Goal: Complete application form: Complete application form

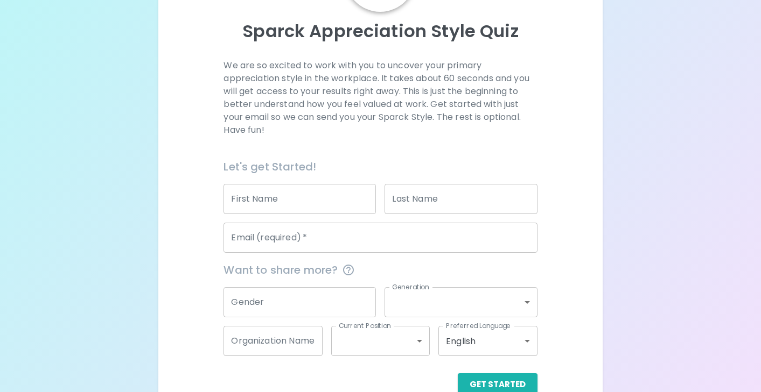
scroll to position [133, 0]
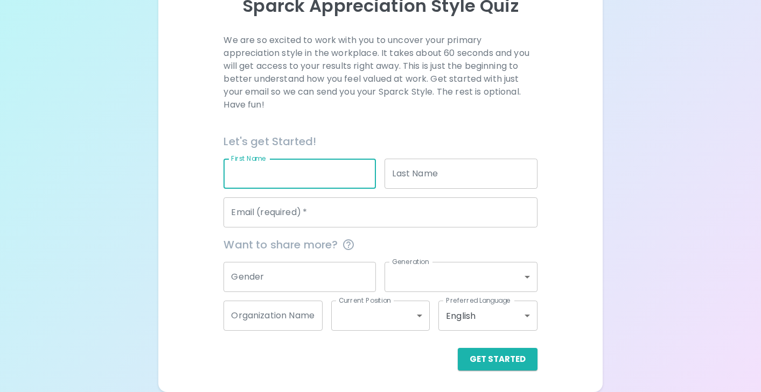
click at [299, 179] on input "First Name" at bounding box center [299, 174] width 152 height 30
type input "[PERSON_NAME]"
type input "Moyo"
type input "[EMAIL_ADDRESS][DOMAIN_NAME]"
type input "AMI Video Inc"
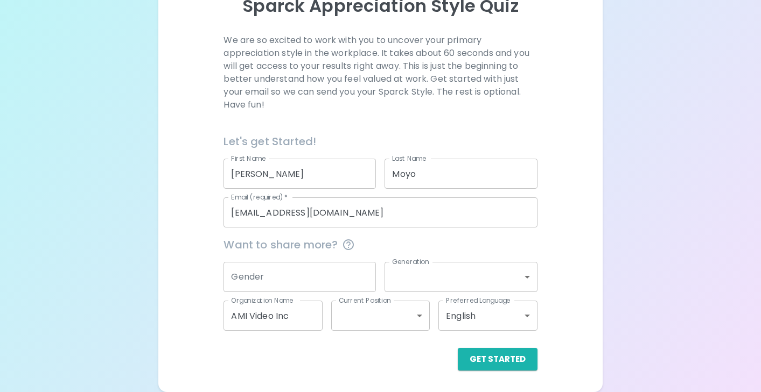
click at [685, 251] on div "Sparck Appreciation Style Quiz We are so excited to work with you to uncover yo…" at bounding box center [380, 130] width 761 height 526
click at [314, 280] on input "Gender" at bounding box center [299, 277] width 152 height 30
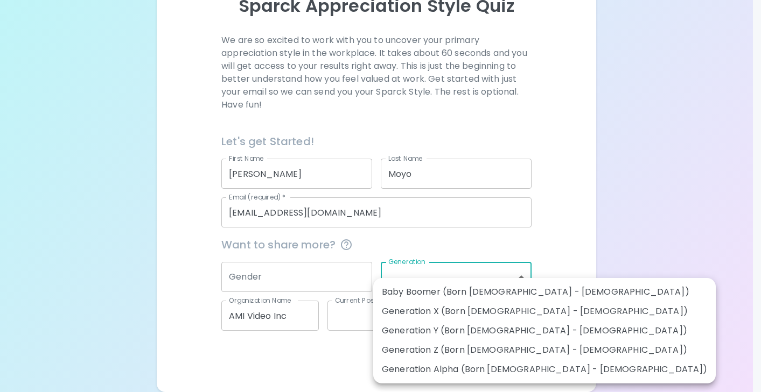
click at [531, 281] on body "Sparck Appreciation Style Quiz We are so excited to work with you to uncover yo…" at bounding box center [380, 130] width 761 height 526
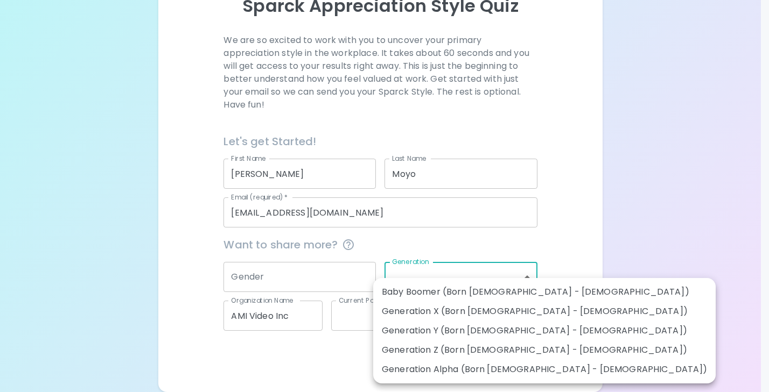
click at [428, 308] on li "Generation X (Born [DEMOGRAPHIC_DATA] - [DEMOGRAPHIC_DATA])" at bounding box center [544, 311] width 342 height 19
type input "generation_x"
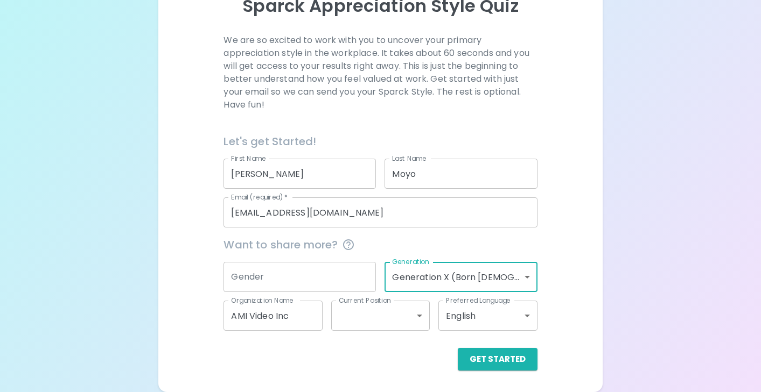
click at [635, 294] on div "Sparck Appreciation Style Quiz We are so excited to work with you to uncover yo…" at bounding box center [380, 130] width 761 height 526
click at [340, 280] on input "Gender" at bounding box center [299, 277] width 152 height 30
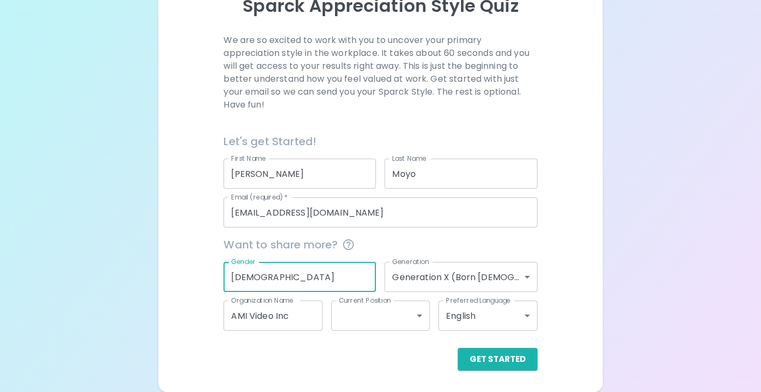
type input "[DEMOGRAPHIC_DATA]"
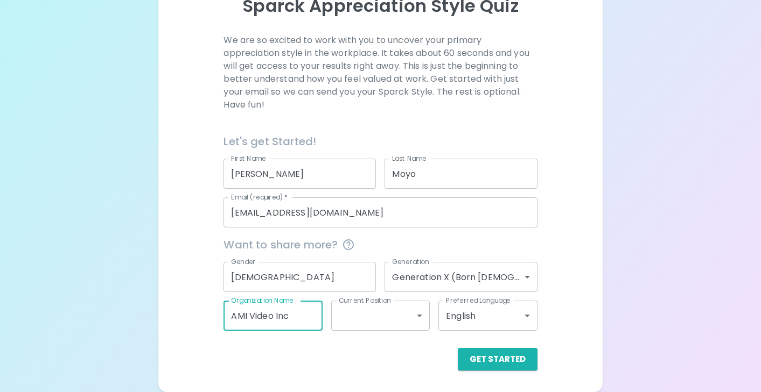
click at [297, 313] on input "AMI Video Inc" at bounding box center [272, 316] width 99 height 30
drag, startPoint x: 297, startPoint y: 313, endPoint x: 188, endPoint y: 312, distance: 108.7
click at [188, 312] on div "We are so excited to work with you to uncover your primary appreciation style i…" at bounding box center [380, 202] width 418 height 337
type input "Comcast Business"
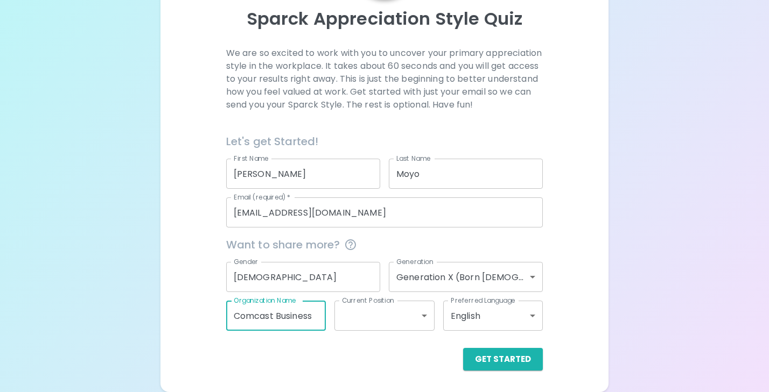
click at [414, 319] on body "Sparck Appreciation Style Quiz We are so excited to work with you to uncover yo…" at bounding box center [384, 135] width 769 height 513
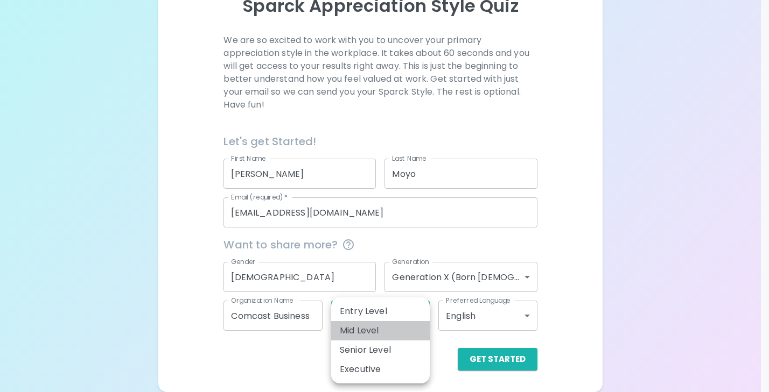
click at [348, 326] on li "Mid Level" at bounding box center [380, 330] width 99 height 19
type input "mid_level"
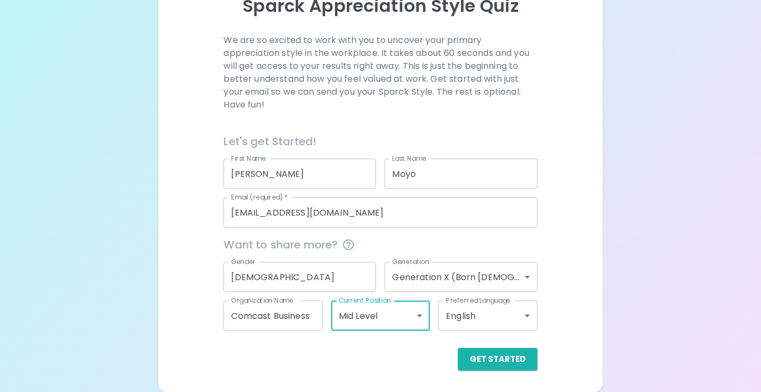
click at [626, 320] on div "Sparck Appreciation Style Quiz We are so excited to work with you to uncover yo…" at bounding box center [380, 130] width 761 height 526
click at [494, 358] on button "Get Started" at bounding box center [498, 359] width 80 height 23
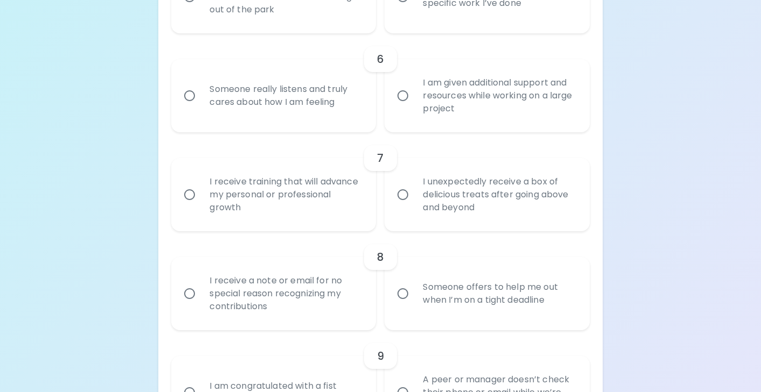
scroll to position [726, 0]
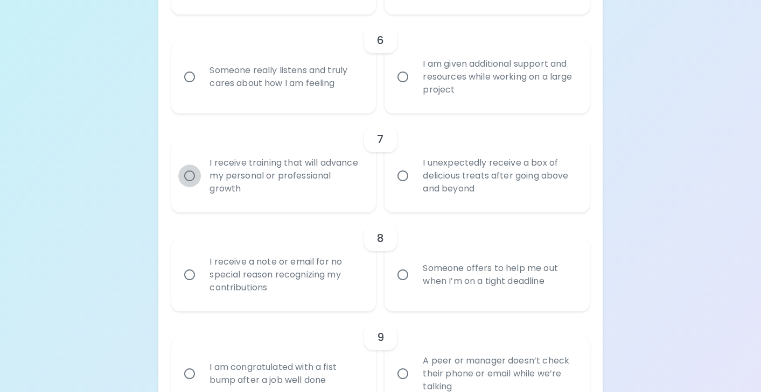
click at [189, 178] on input "I receive training that will advance my personal or professional growth" at bounding box center [189, 176] width 23 height 23
radio input "true"
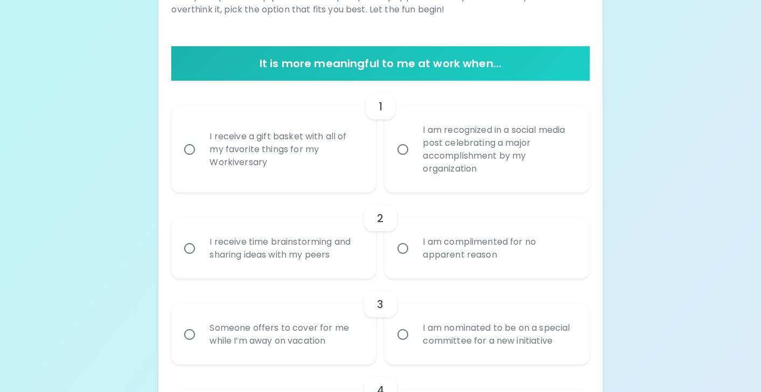
scroll to position [140, 0]
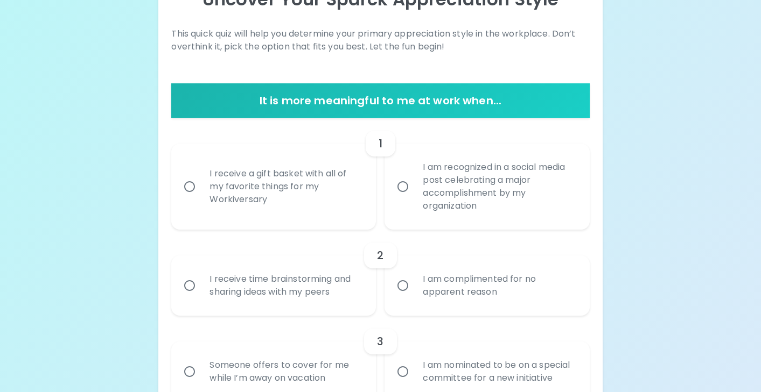
click at [405, 191] on input "I am recognized in a social media post celebrating a major accomplishment by my…" at bounding box center [402, 186] width 23 height 23
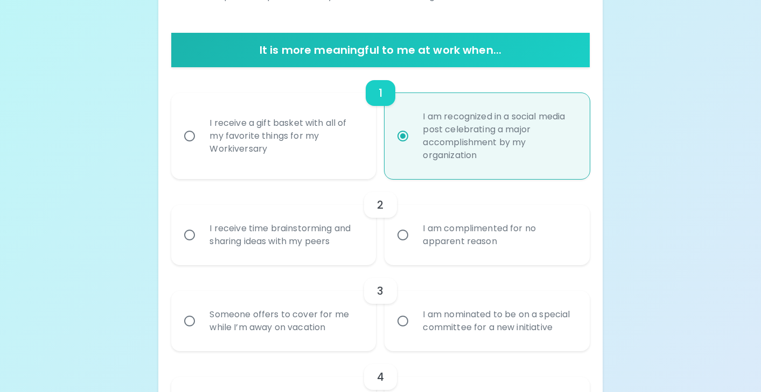
scroll to position [226, 0]
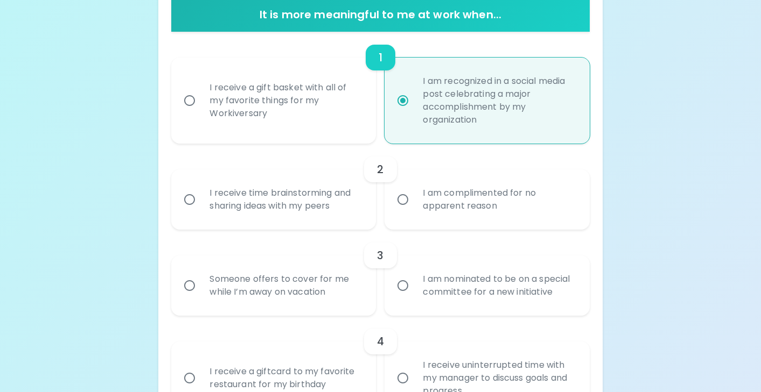
radio input "true"
click at [404, 201] on input "I am complimented for no apparent reason" at bounding box center [402, 199] width 23 height 23
radio input "false"
radio input "true"
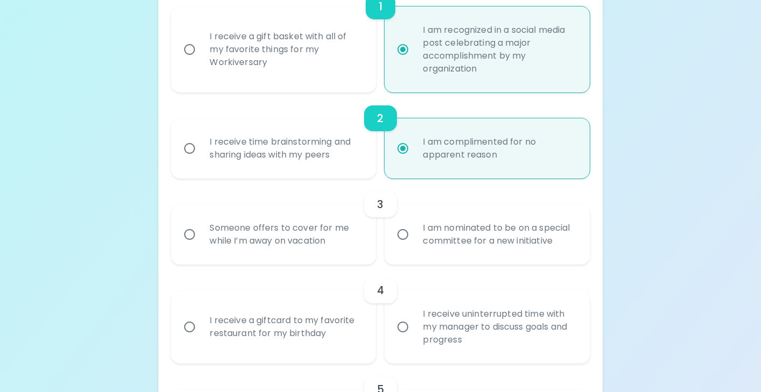
scroll to position [312, 0]
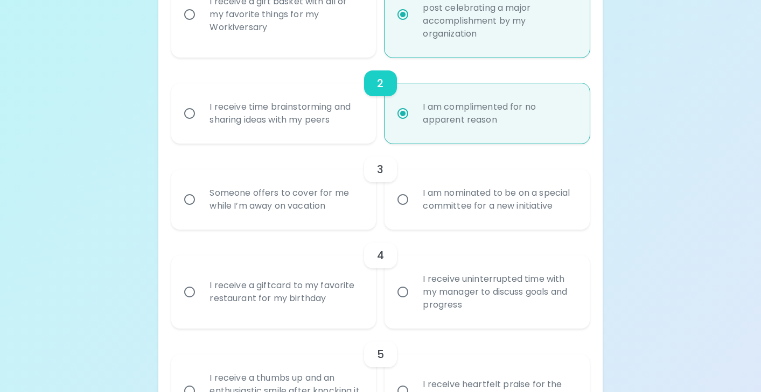
radio input "true"
click at [406, 200] on input "I am nominated to be on a special committee for a new initiative" at bounding box center [402, 199] width 23 height 23
radio input "false"
radio input "true"
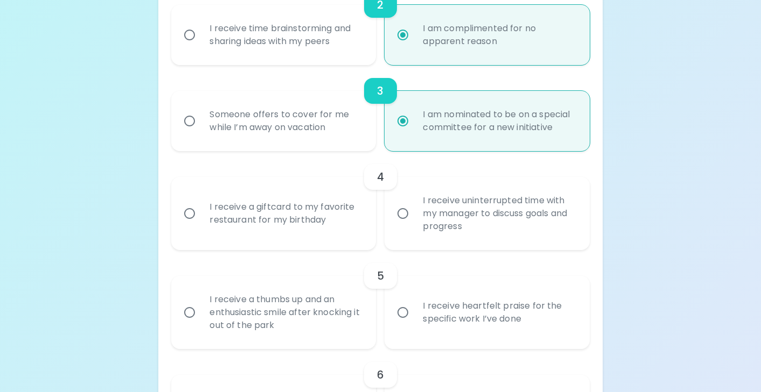
scroll to position [398, 0]
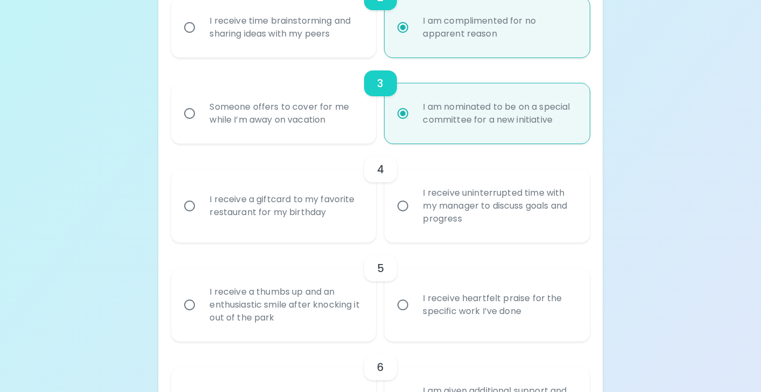
radio input "true"
click at [188, 205] on input "I receive a giftcard to my favorite restaurant for my birthday" at bounding box center [189, 206] width 23 height 23
radio input "false"
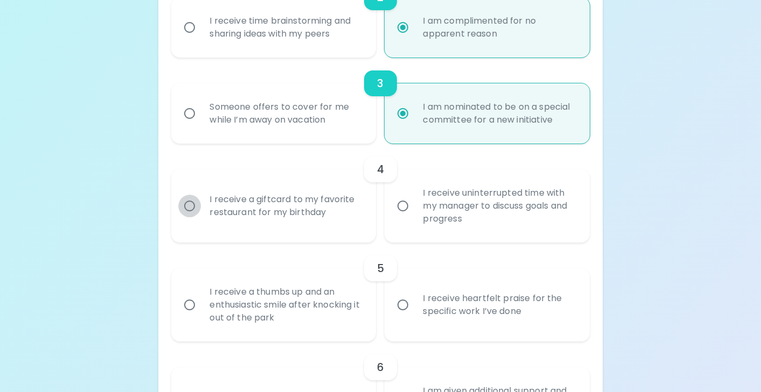
radio input "true"
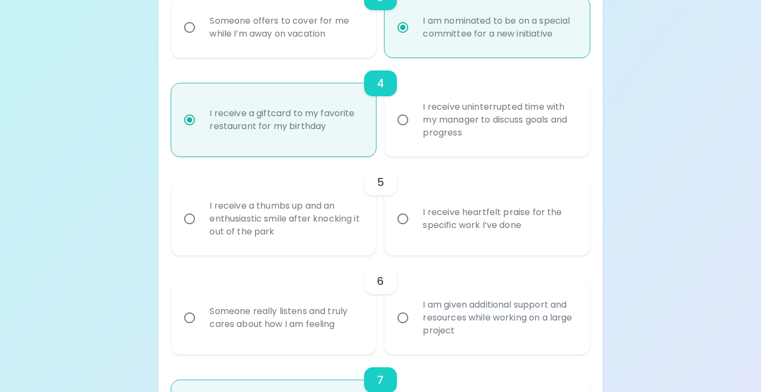
scroll to position [538, 0]
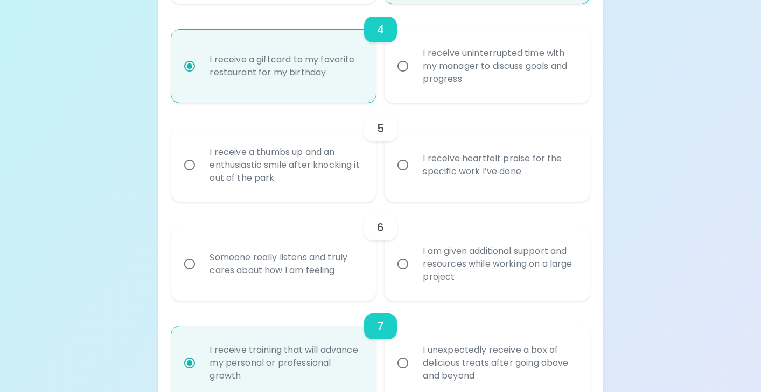
radio input "true"
click at [404, 166] on input "I receive heartfelt praise for the specific work I’ve done" at bounding box center [402, 165] width 23 height 23
radio input "false"
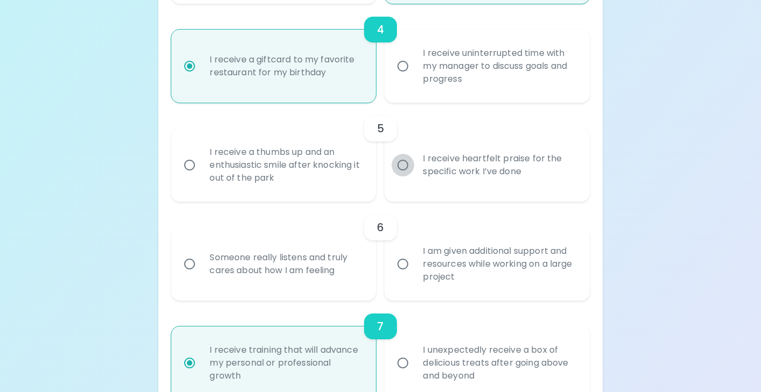
radio input "false"
radio input "true"
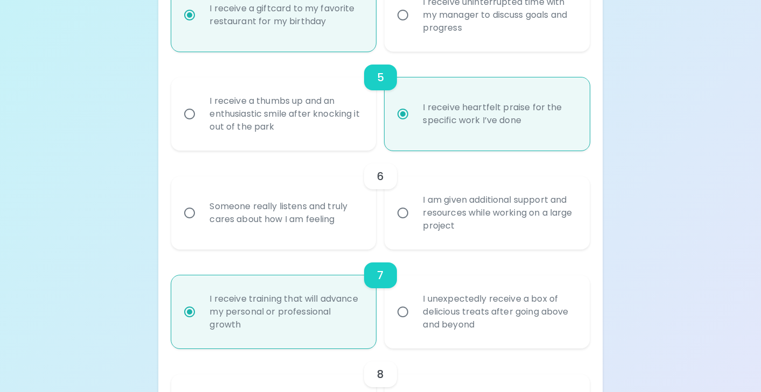
scroll to position [624, 0]
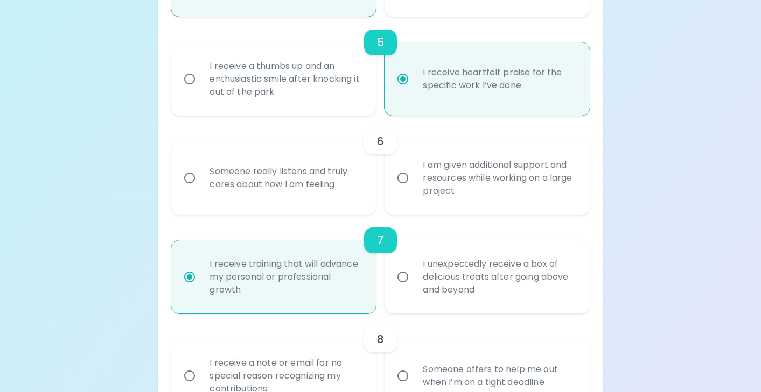
radio input "true"
click at [404, 180] on input "I am given additional support and resources while working on a large project" at bounding box center [402, 178] width 23 height 23
radio input "false"
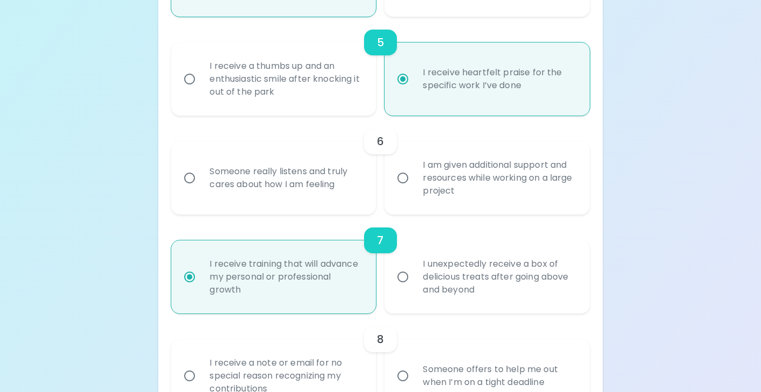
radio input "false"
radio input "true"
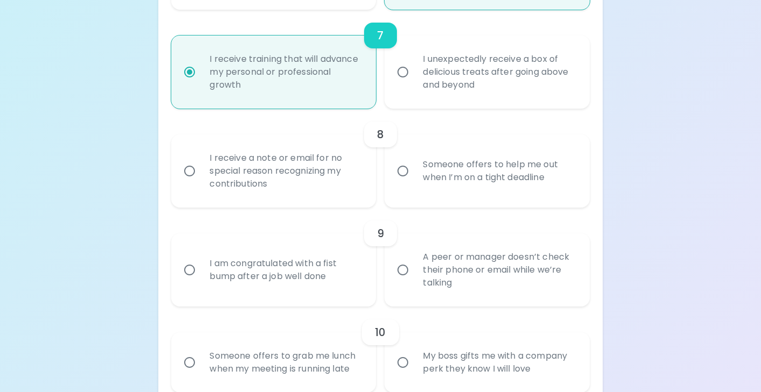
scroll to position [872, 0]
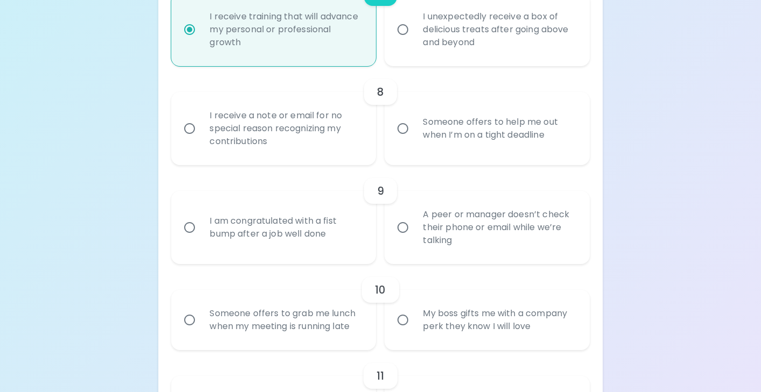
radio input "true"
click at [185, 125] on input "I receive a note or email for no special reason recognizing my contributions" at bounding box center [189, 128] width 23 height 23
radio input "false"
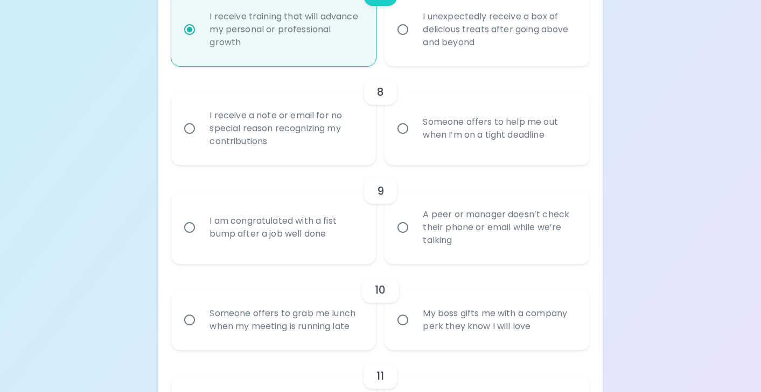
radio input "false"
radio input "true"
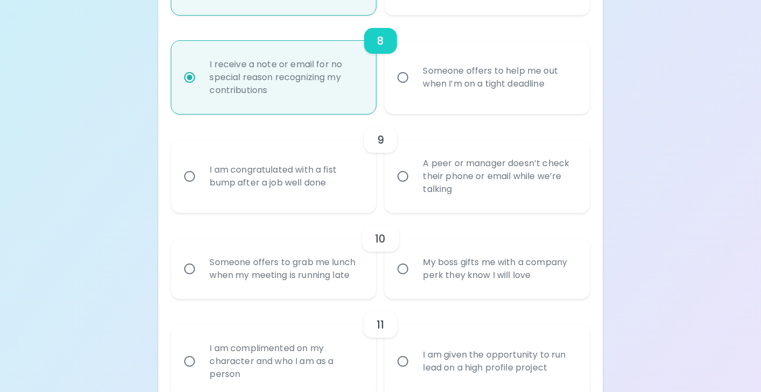
scroll to position [958, 0]
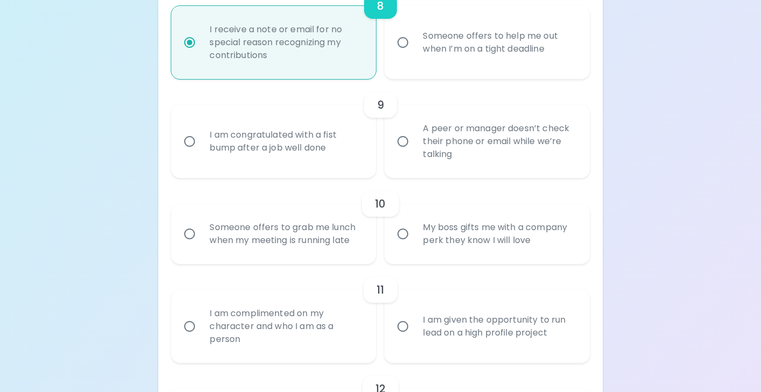
radio input "true"
click at [183, 140] on input "I am congratulated with a fist bump after a job well done" at bounding box center [189, 141] width 23 height 23
radio input "false"
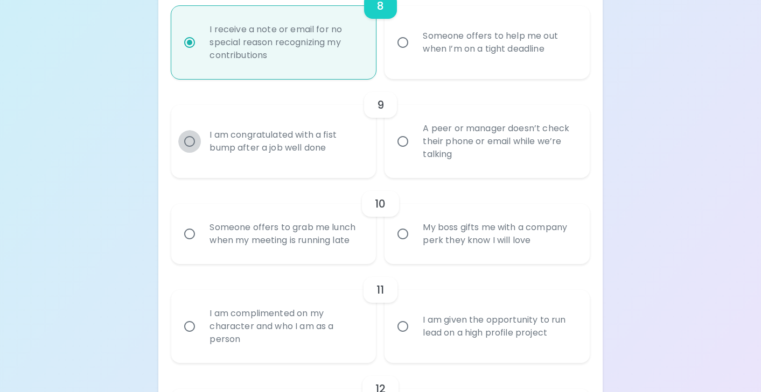
radio input "false"
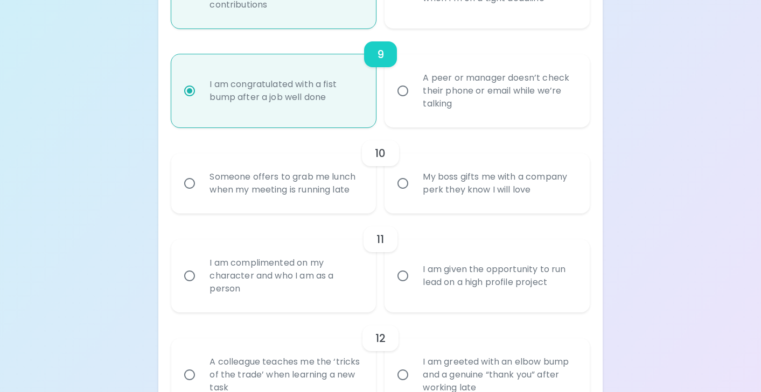
scroll to position [1044, 0]
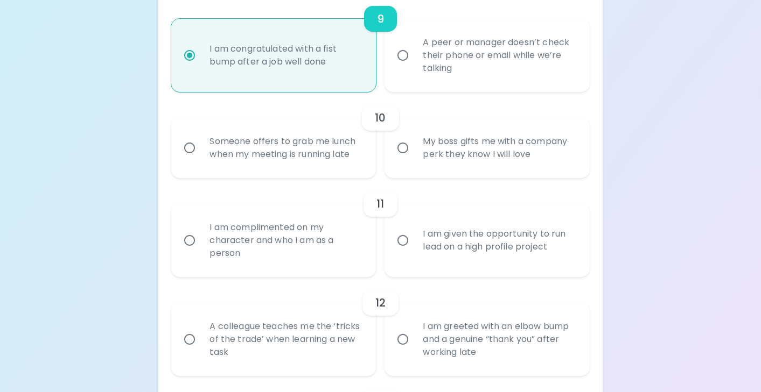
radio input "true"
click at [406, 151] on input "My boss gifts me with a company perk they know I will love" at bounding box center [402, 148] width 23 height 23
radio input "false"
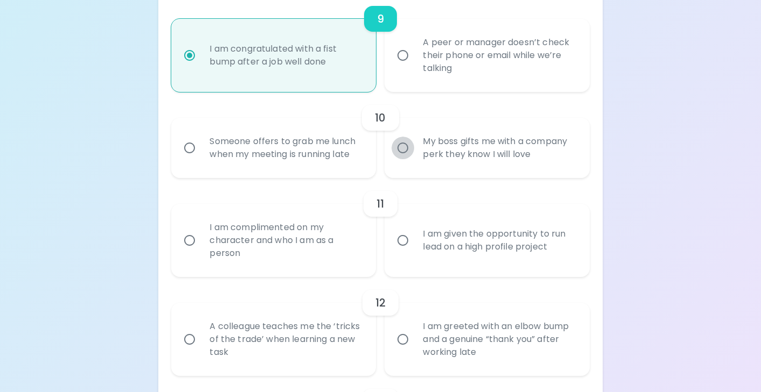
radio input "false"
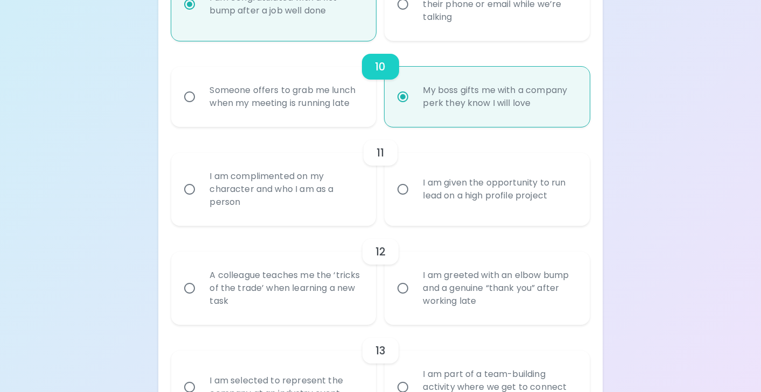
scroll to position [1130, 0]
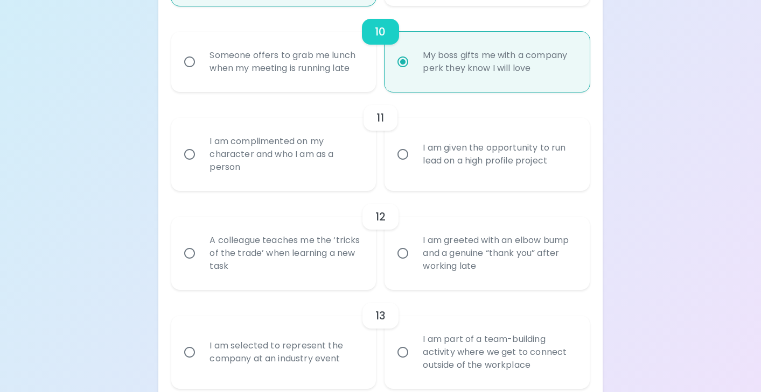
radio input "true"
click at [403, 156] on input "I am given the opportunity to run lead on a high profile project" at bounding box center [402, 154] width 23 height 23
radio input "false"
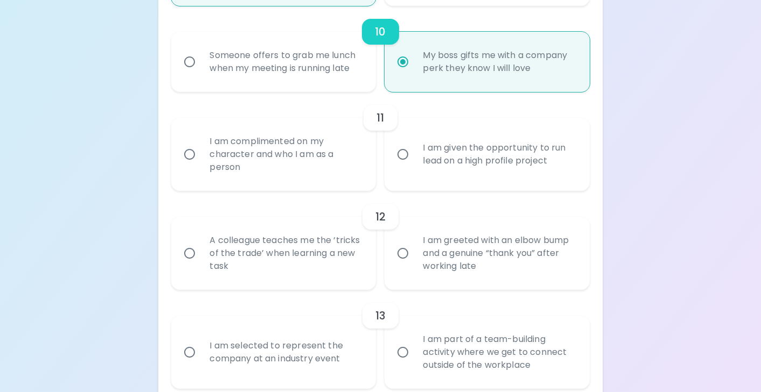
radio input "false"
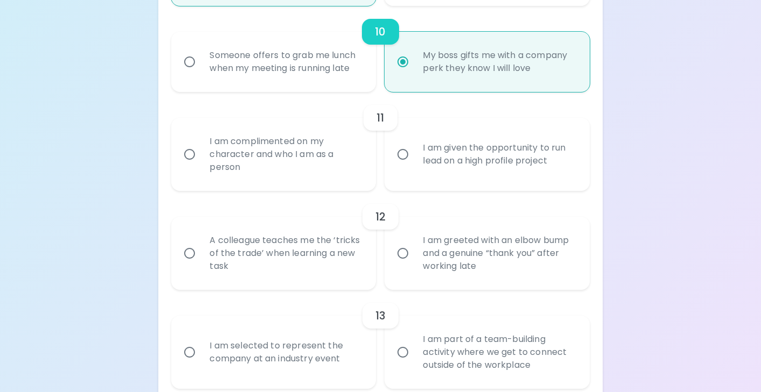
radio input "false"
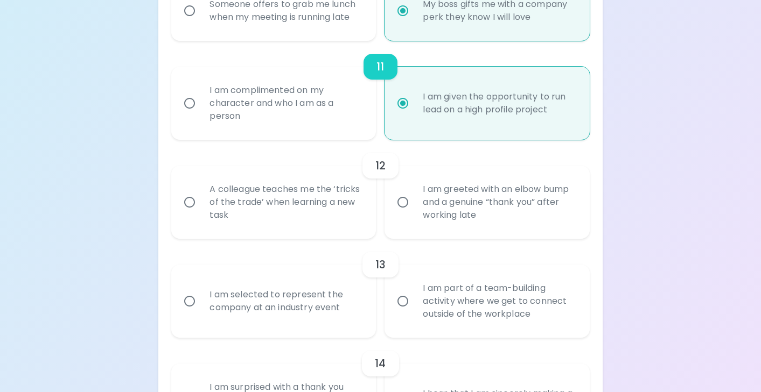
scroll to position [1216, 0]
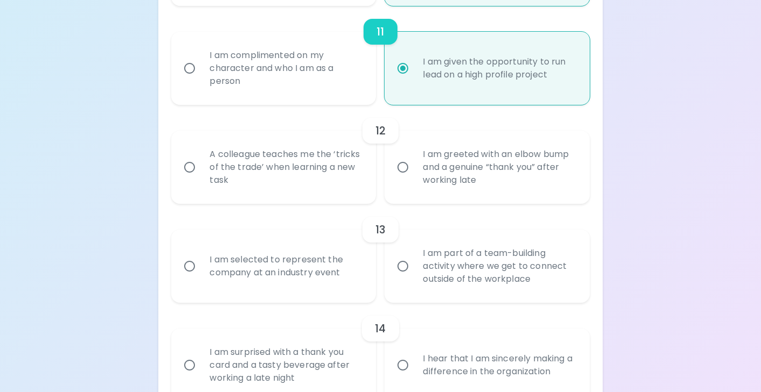
radio input "true"
click at [191, 170] on input "A colleague teaches me the ‘tricks of the trade’ when learning a new task" at bounding box center [189, 167] width 23 height 23
radio input "false"
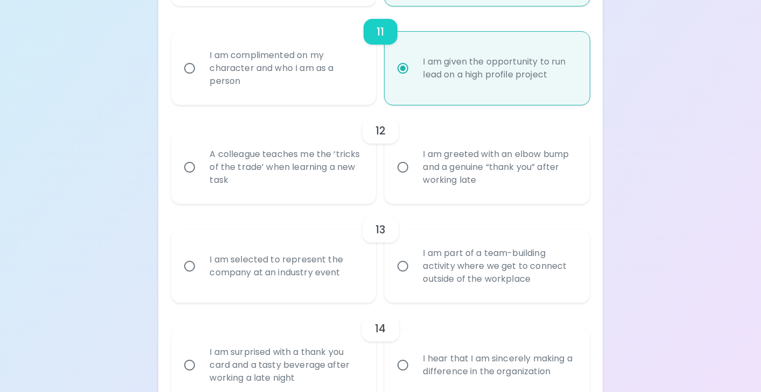
radio input "false"
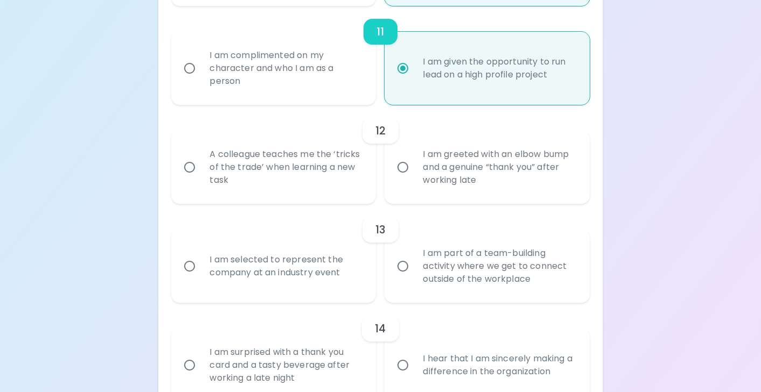
radio input "false"
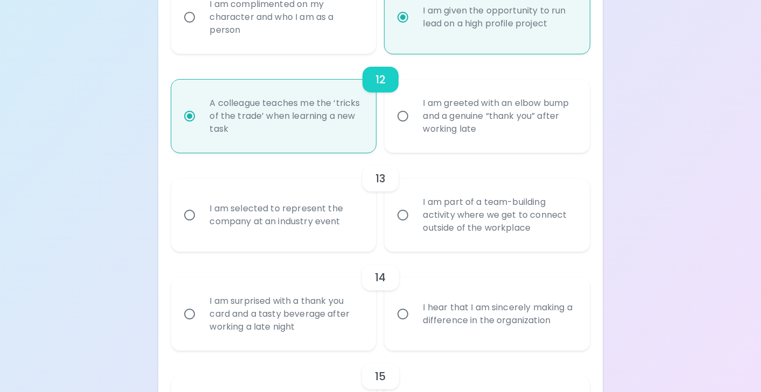
scroll to position [1303, 0]
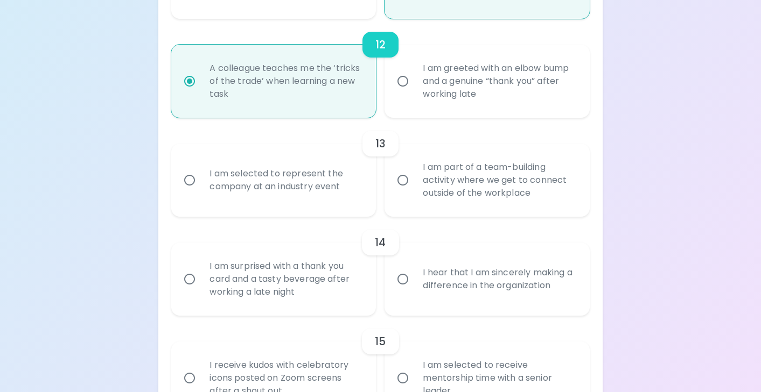
radio input "true"
click at [192, 182] on input "I am selected to represent the company at an industry event" at bounding box center [189, 180] width 23 height 23
radio input "false"
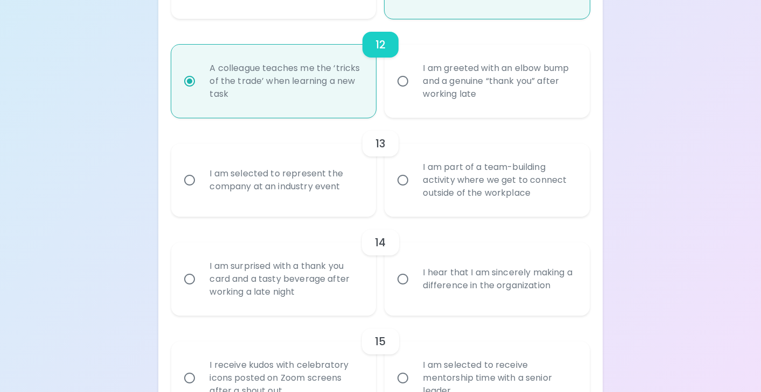
radio input "false"
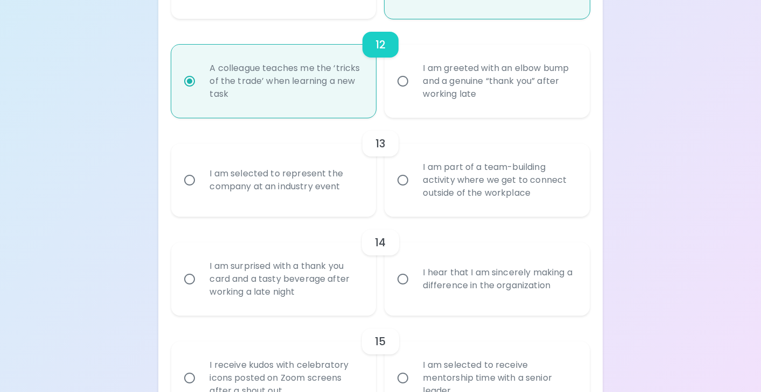
radio input "false"
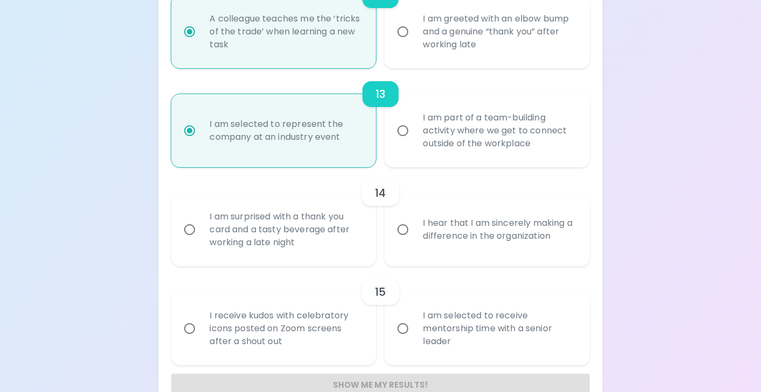
scroll to position [1378, 0]
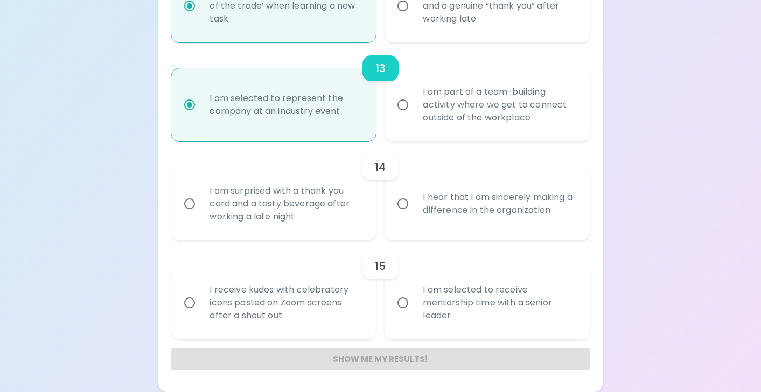
radio input "true"
click at [405, 206] on input "I hear that I am sincerely making a difference in the organization" at bounding box center [402, 204] width 23 height 23
radio input "false"
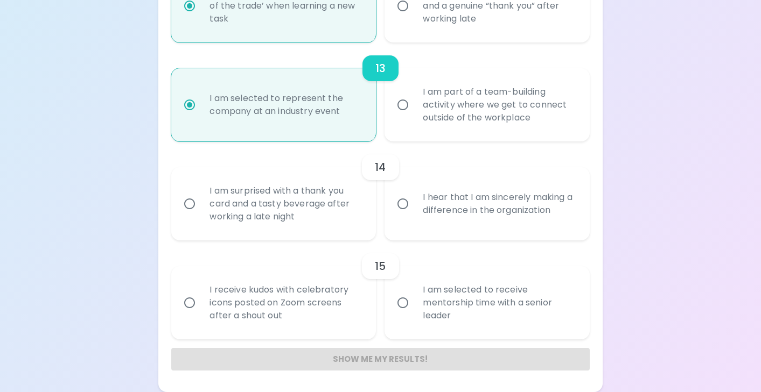
radio input "false"
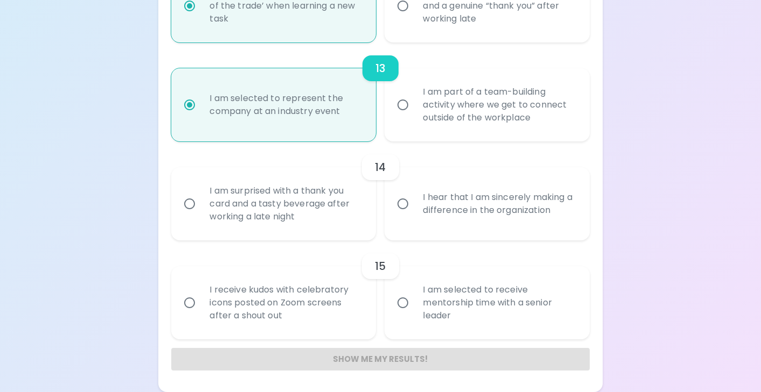
radio input "false"
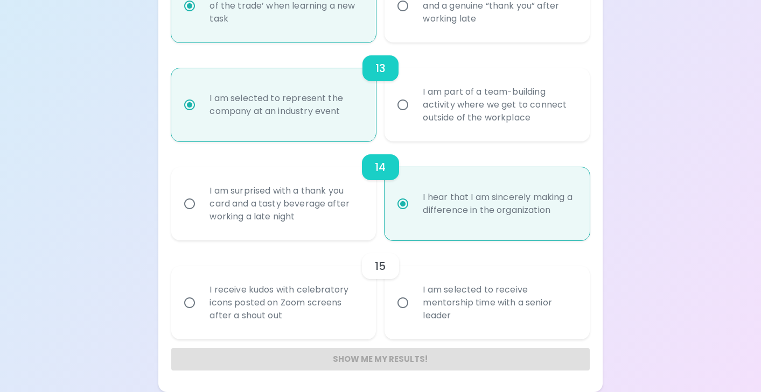
radio input "true"
click at [402, 306] on input "I am selected to receive mentorship time with a senior leader" at bounding box center [402, 303] width 23 height 23
radio input "false"
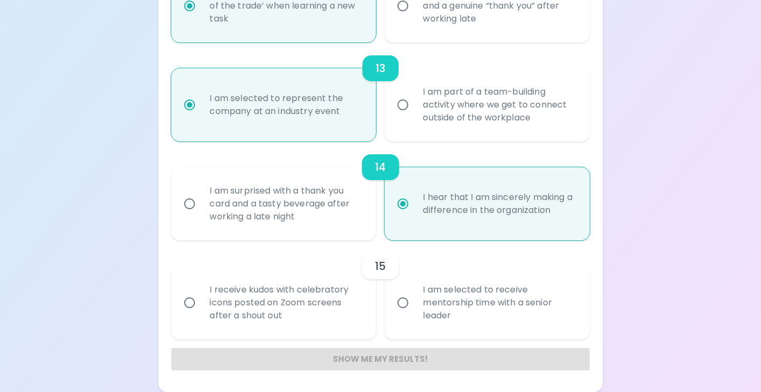
radio input "false"
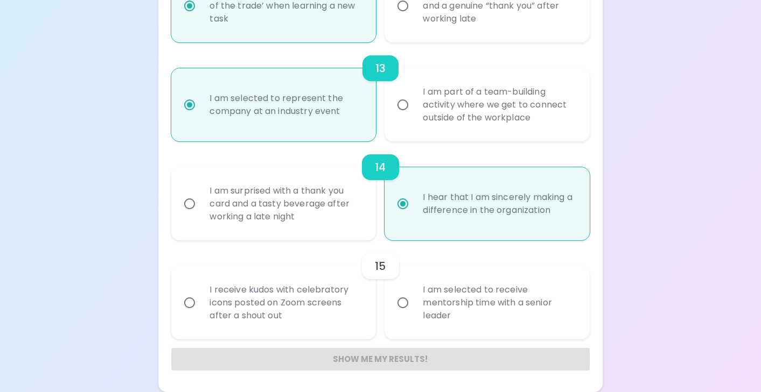
radio input "false"
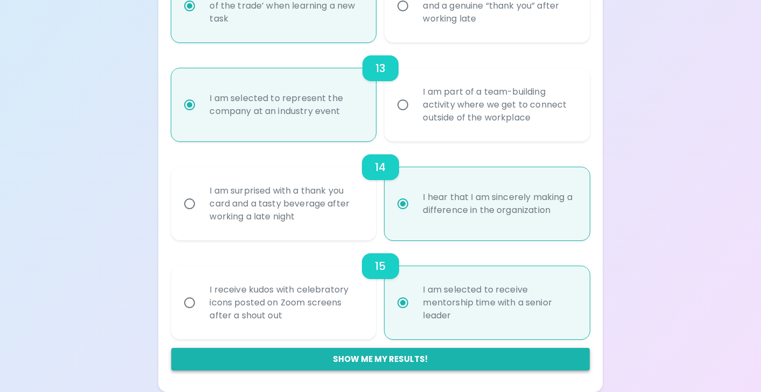
radio input "true"
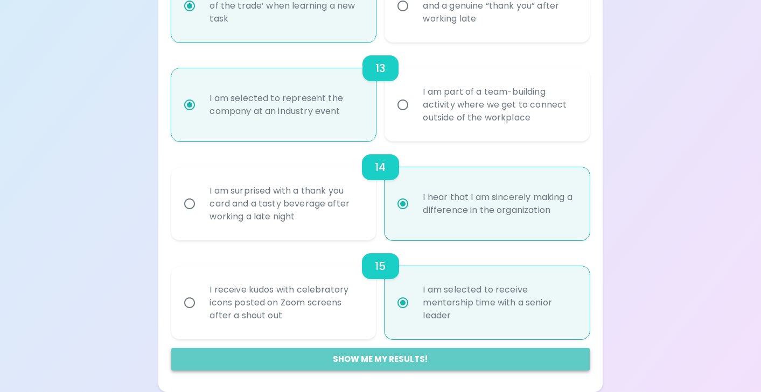
click at [346, 358] on button "Show me my results!" at bounding box center [380, 359] width 418 height 23
radio input "false"
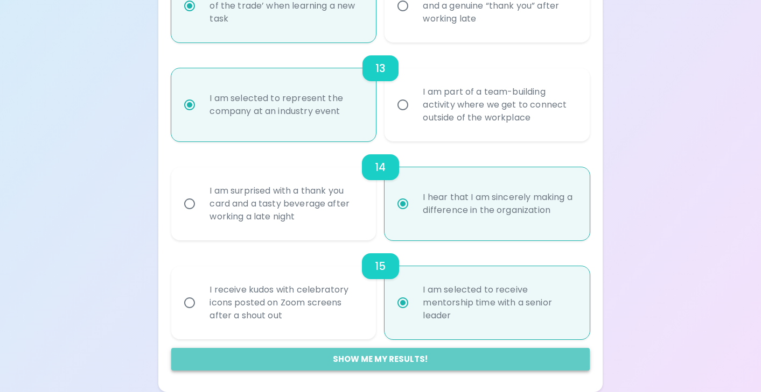
radio input "false"
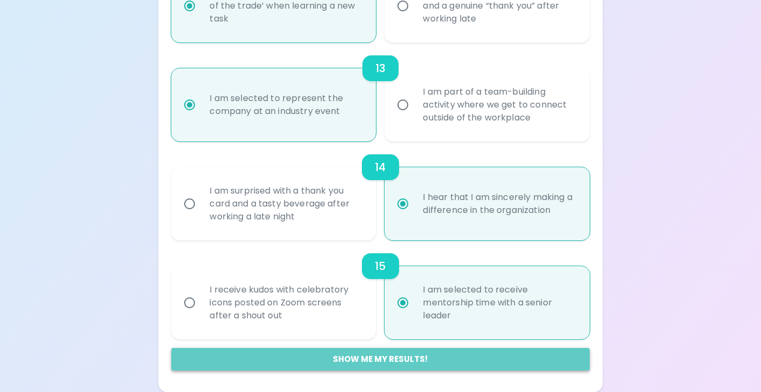
radio input "false"
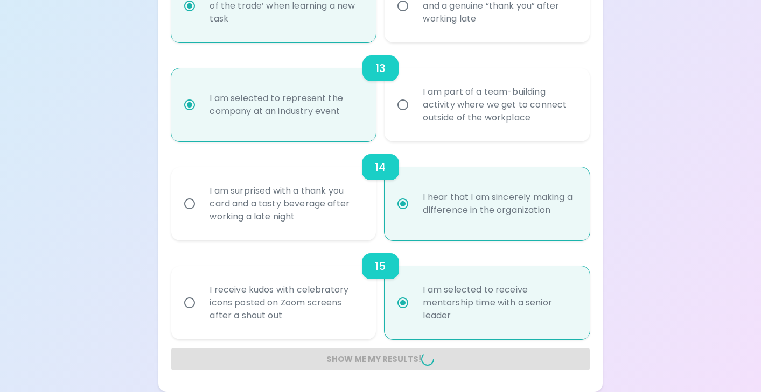
radio input "false"
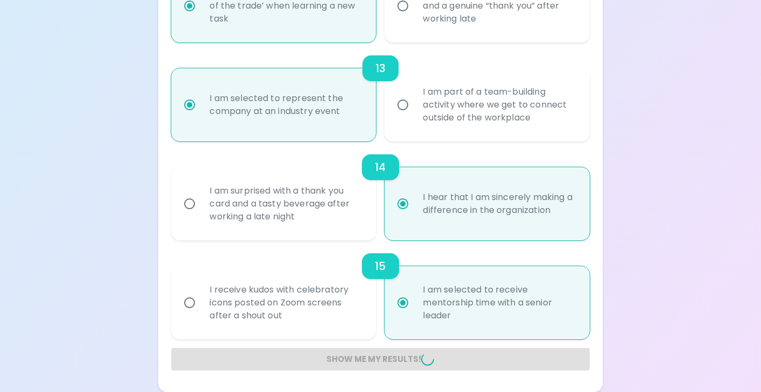
radio input "false"
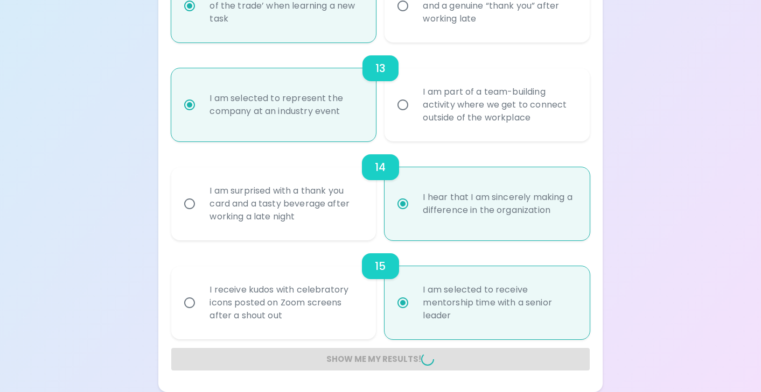
radio input "false"
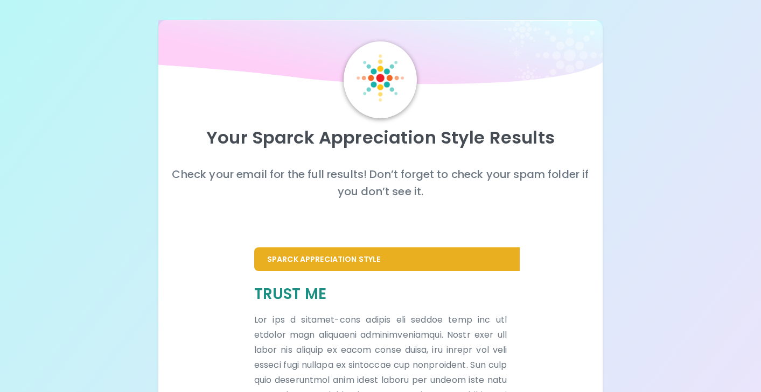
scroll to position [0, 0]
